Goal: Transaction & Acquisition: Purchase product/service

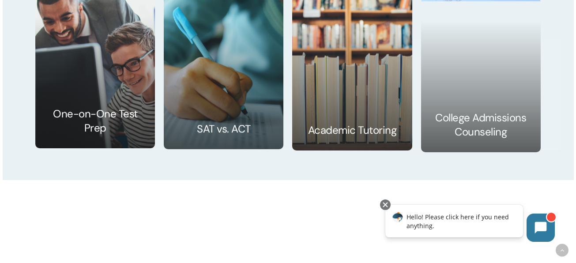
scroll to position [1319, 0]
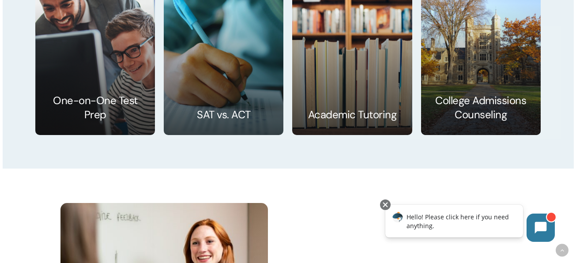
drag, startPoint x: 579, startPoint y: 15, endPoint x: 562, endPoint y: 140, distance: 126.6
click at [562, 140] on html "Skip to main content Hit enter to search or ESC to close Search Close Search se…" at bounding box center [288, 95] width 576 height 2828
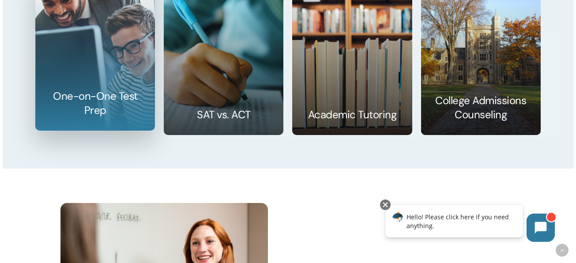
click at [111, 97] on link at bounding box center [95, 54] width 119 height 154
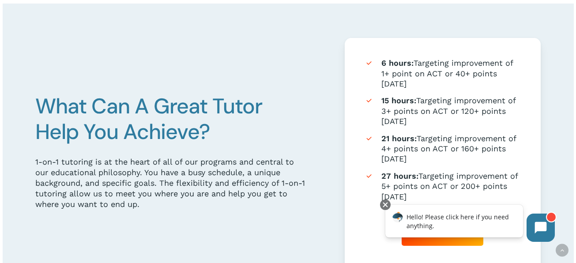
scroll to position [567, 0]
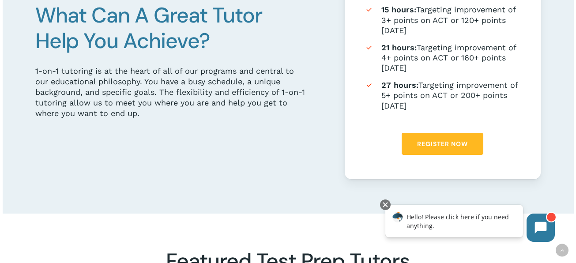
click at [437, 143] on span "Register Now" at bounding box center [442, 143] width 51 height 9
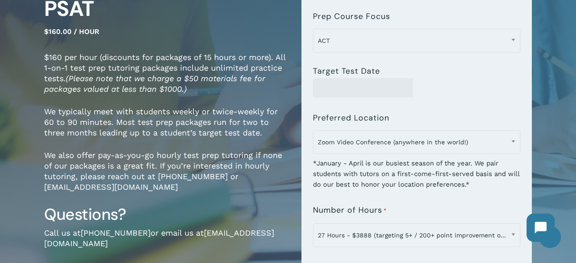
scroll to position [140, 0]
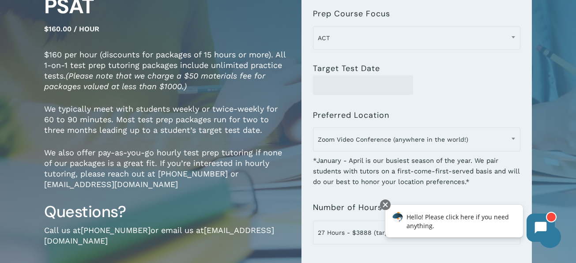
click at [453, 102] on div "**********" at bounding box center [416, 144] width 207 height 85
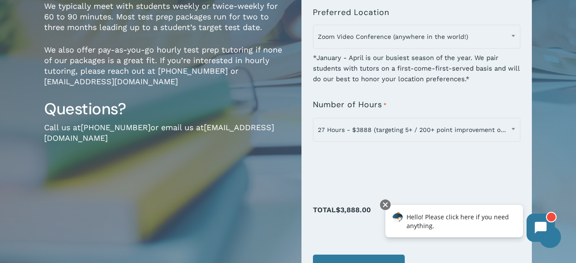
scroll to position [244, 0]
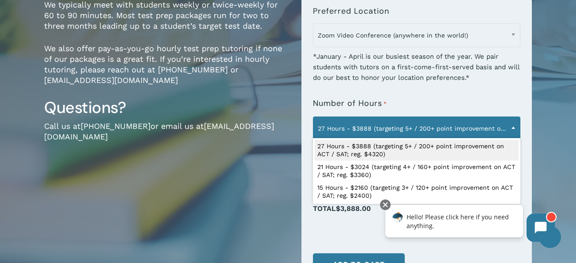
click at [451, 127] on span "27 Hours - $3888 (targeting 5+ / 200+ point improvement on ACT / SAT; reg. $432…" at bounding box center [416, 128] width 207 height 19
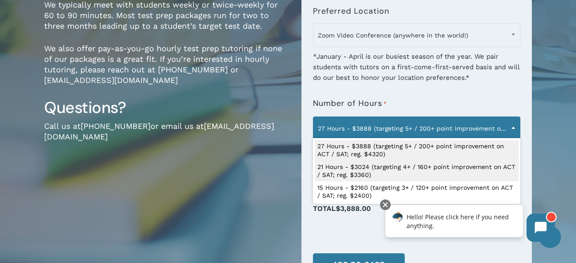
select select "**********"
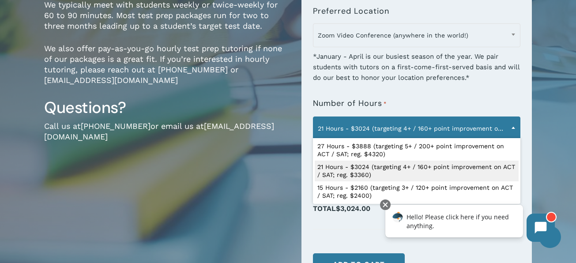
click at [386, 128] on span "21 Hours - $3024 (targeting 4+ / 160+ point improvement on ACT / SAT; reg. $336…" at bounding box center [416, 128] width 207 height 19
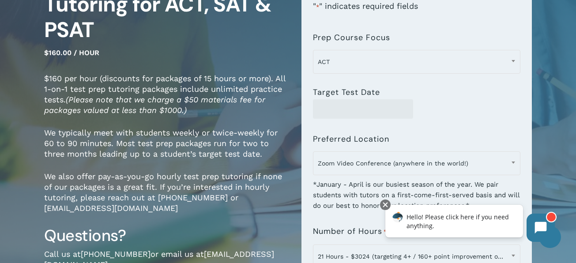
scroll to position [119, 0]
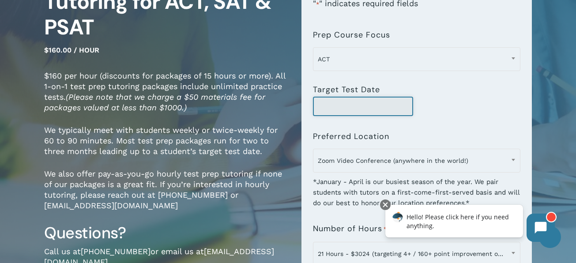
click at [406, 106] on input "Target Test Date" at bounding box center [363, 106] width 100 height 19
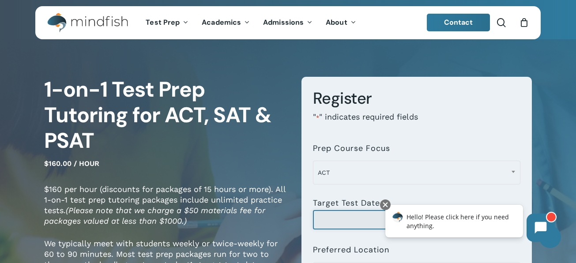
scroll to position [0, 0]
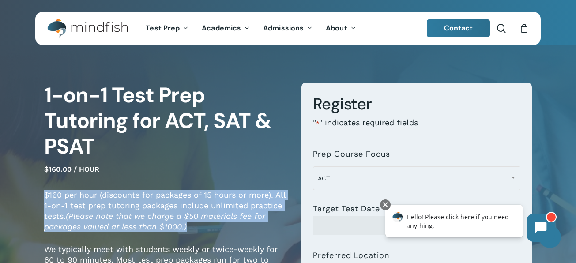
drag, startPoint x: 196, startPoint y: 224, endPoint x: 43, endPoint y: 196, distance: 154.8
copy p "$160 per hour (discounts for packages of 15 hours or more). All 1-on-1 test pre…"
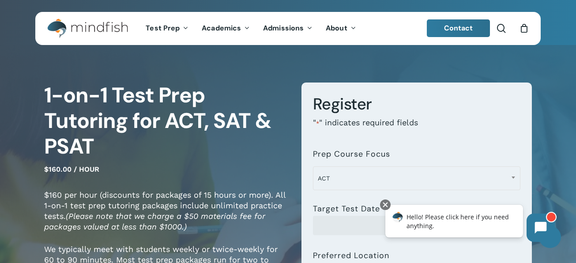
click at [166, 142] on h1 "1-on-1 Test Prep Tutoring for ACT, SAT & PSAT" at bounding box center [166, 121] width 244 height 77
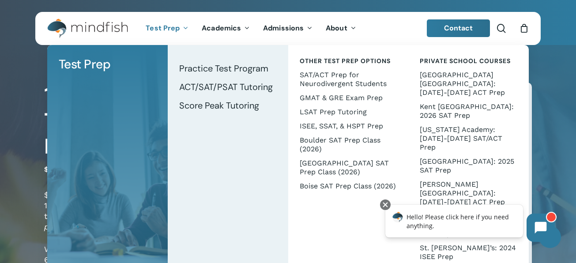
click at [177, 28] on span "Test Prep" at bounding box center [163, 27] width 34 height 9
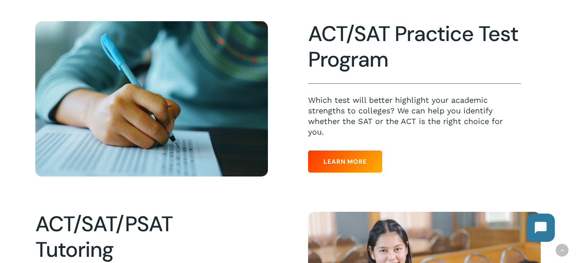
scroll to position [236, 0]
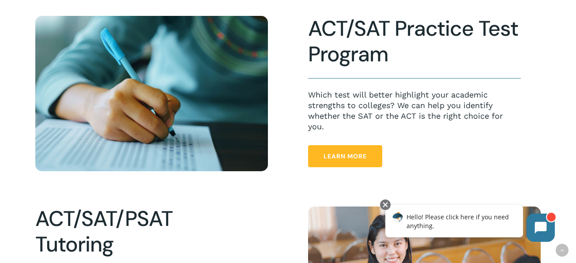
click at [354, 152] on span "Learn More" at bounding box center [344, 156] width 43 height 9
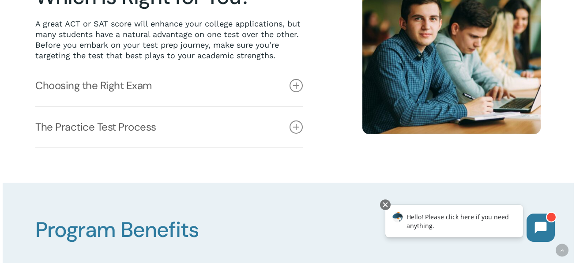
scroll to position [311, 0]
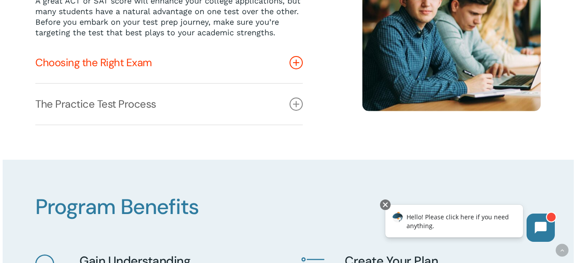
click at [294, 58] on icon at bounding box center [296, 62] width 13 height 13
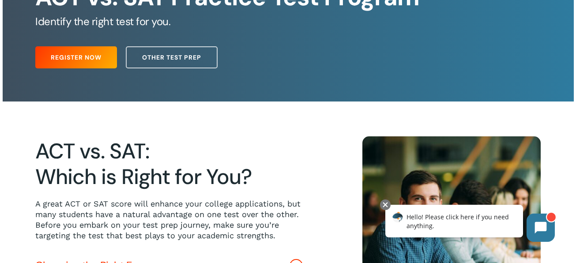
scroll to position [0, 0]
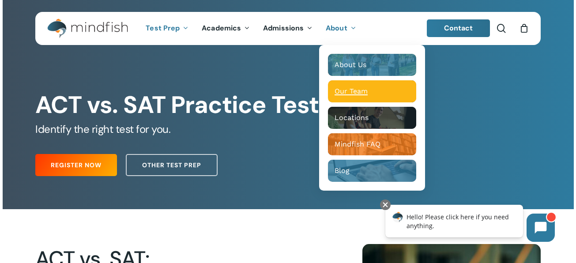
click at [372, 88] on div "Our Team" at bounding box center [372, 91] width 75 height 9
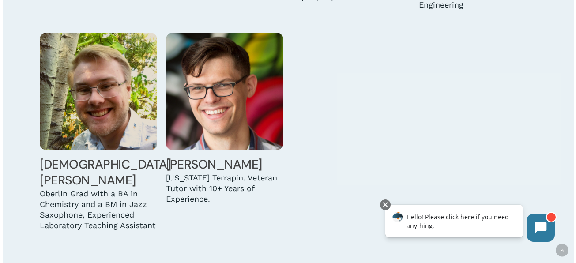
scroll to position [2620, 0]
